Goal: Navigation & Orientation: Find specific page/section

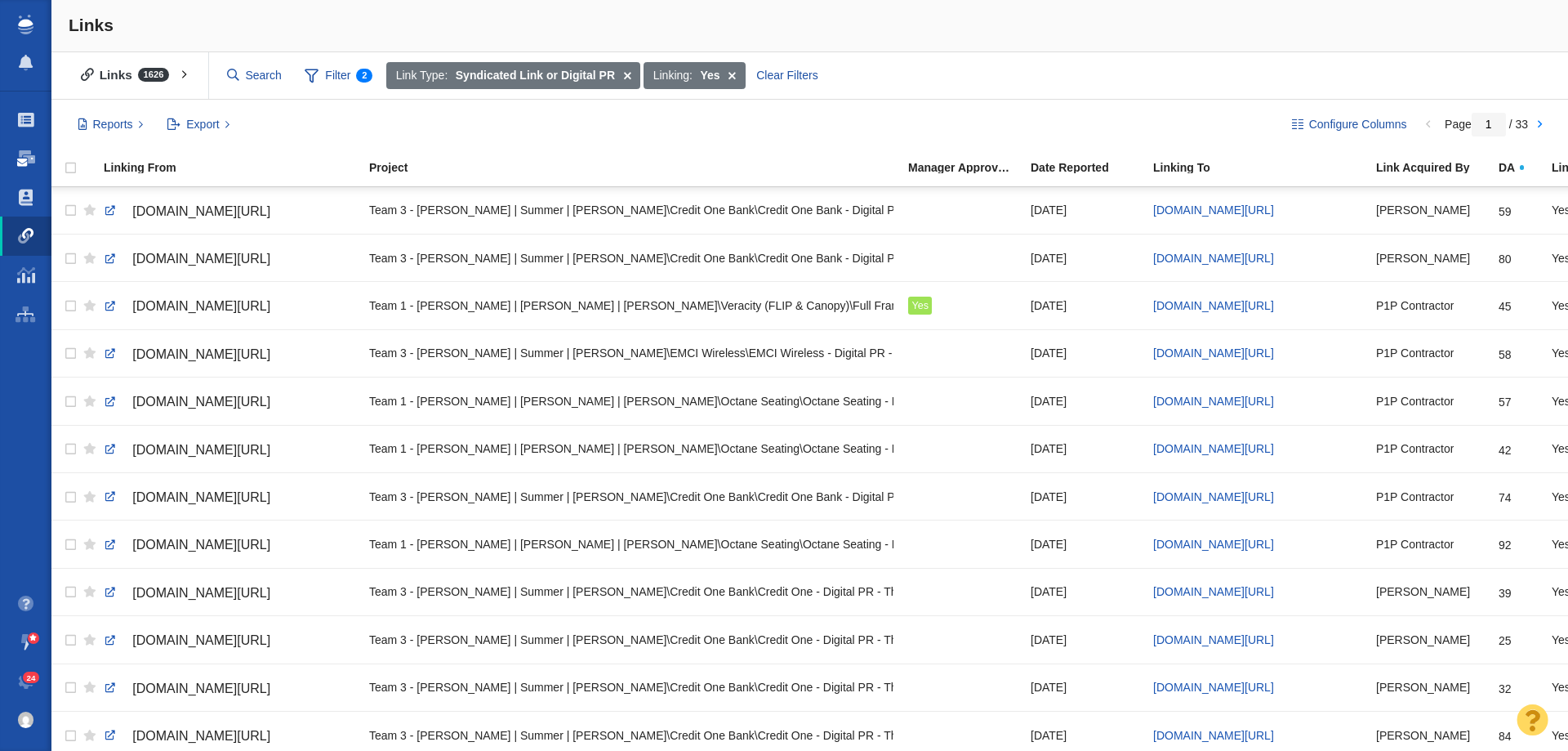
click at [31, 151] on span at bounding box center [26, 159] width 18 height 16
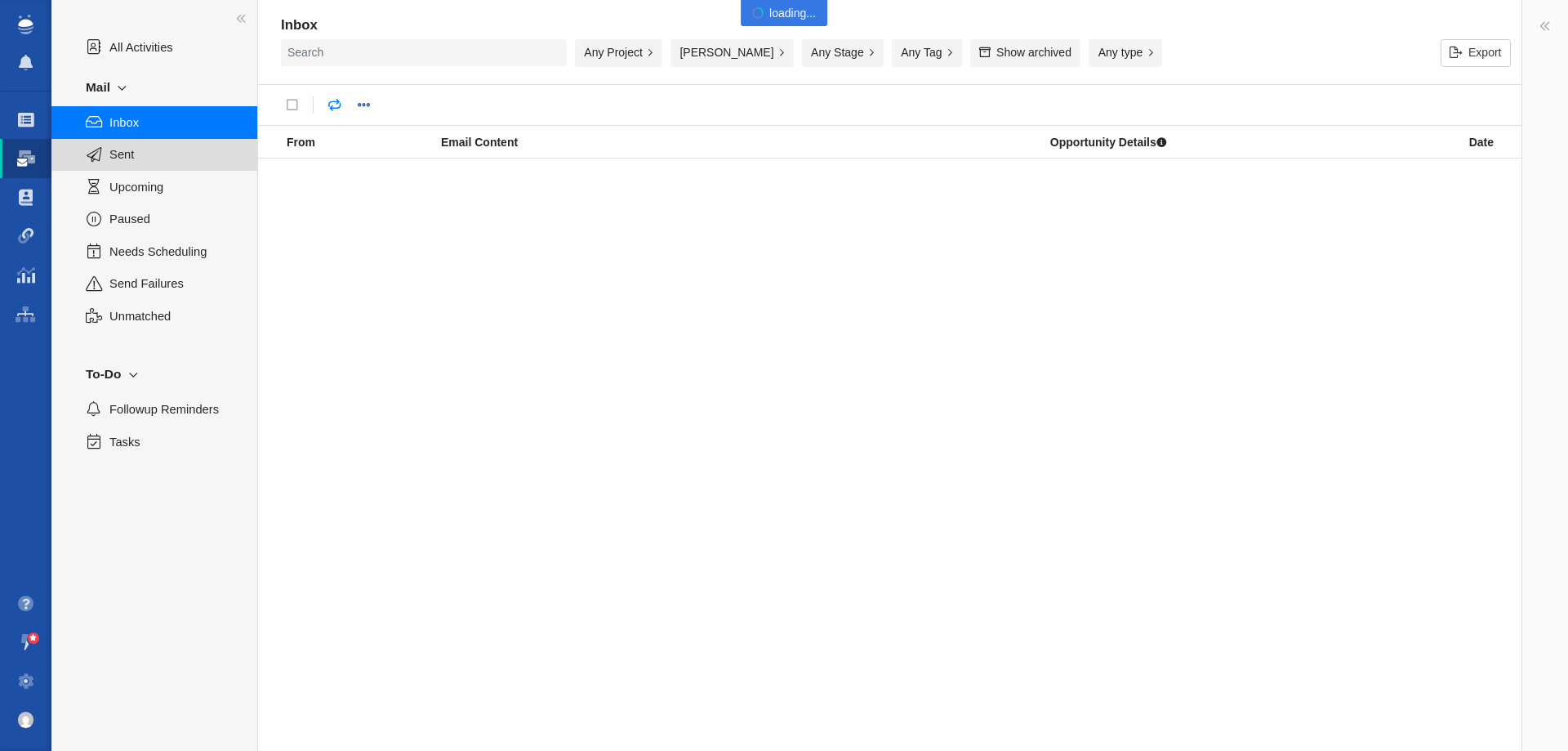
click at [15, 116] on link "Projects" at bounding box center [25, 120] width 52 height 39
